Goal: Check status

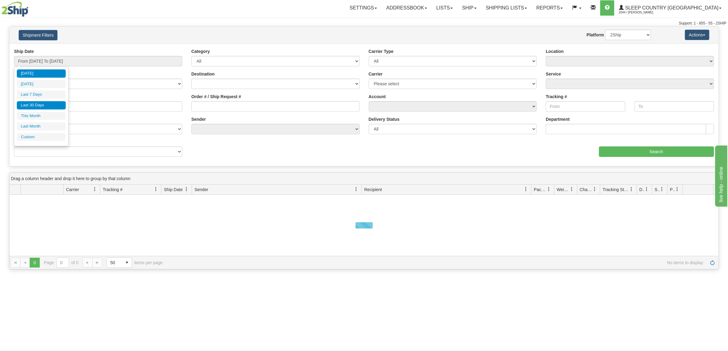
click at [56, 106] on li "Last 30 Days" at bounding box center [41, 105] width 49 height 8
type input "From [DATE] To [DATE]"
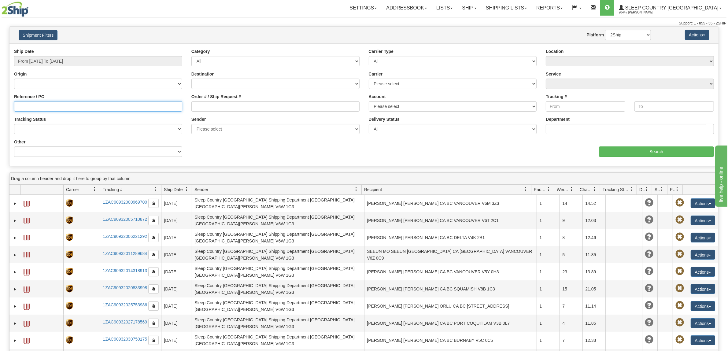
click at [61, 105] on input "Reference / PO" at bounding box center [98, 106] width 168 height 10
paste input "1061103"
type input "1061103"
click at [615, 159] on div "Ship Date From 09/11/2025 To 10/10/2025 Category All Inbound Outbound Carrier T…" at bounding box center [363, 104] width 709 height 113
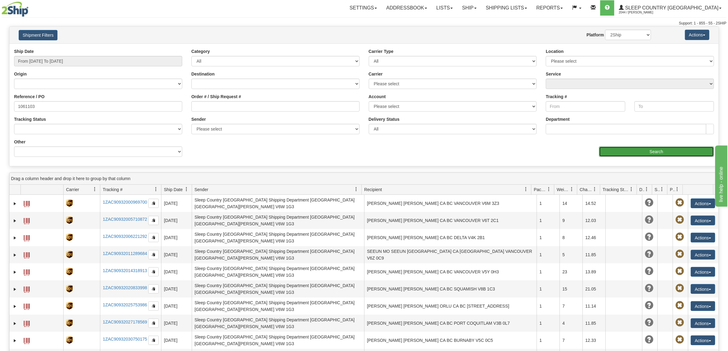
click at [615, 156] on input "Search" at bounding box center [656, 152] width 115 height 10
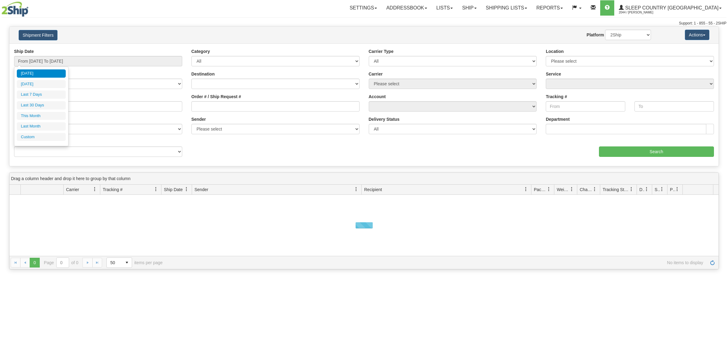
click at [60, 60] on input "From [DATE] To [DATE]" at bounding box center [98, 61] width 168 height 10
click at [41, 104] on li "Last 30 Days" at bounding box center [41, 105] width 49 height 8
type input "From [DATE] To [DATE]"
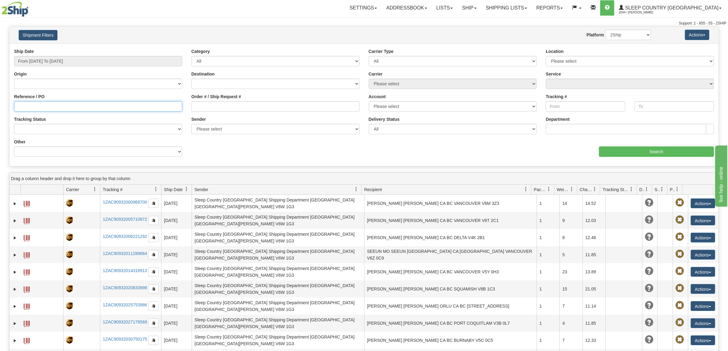
click at [47, 105] on input "Reference / PO" at bounding box center [98, 106] width 168 height 10
paste input "[EMAIL_ADDRESS][DOMAIN_NAME]"
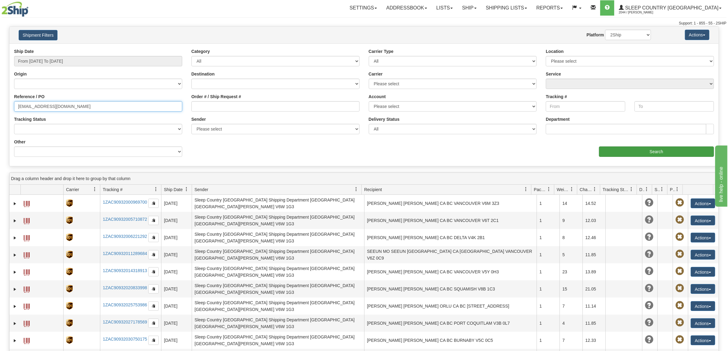
type input "[EMAIL_ADDRESS][DOMAIN_NAME]"
click at [610, 154] on input "Search" at bounding box center [656, 152] width 115 height 10
